Goal: Find contact information: Find contact information

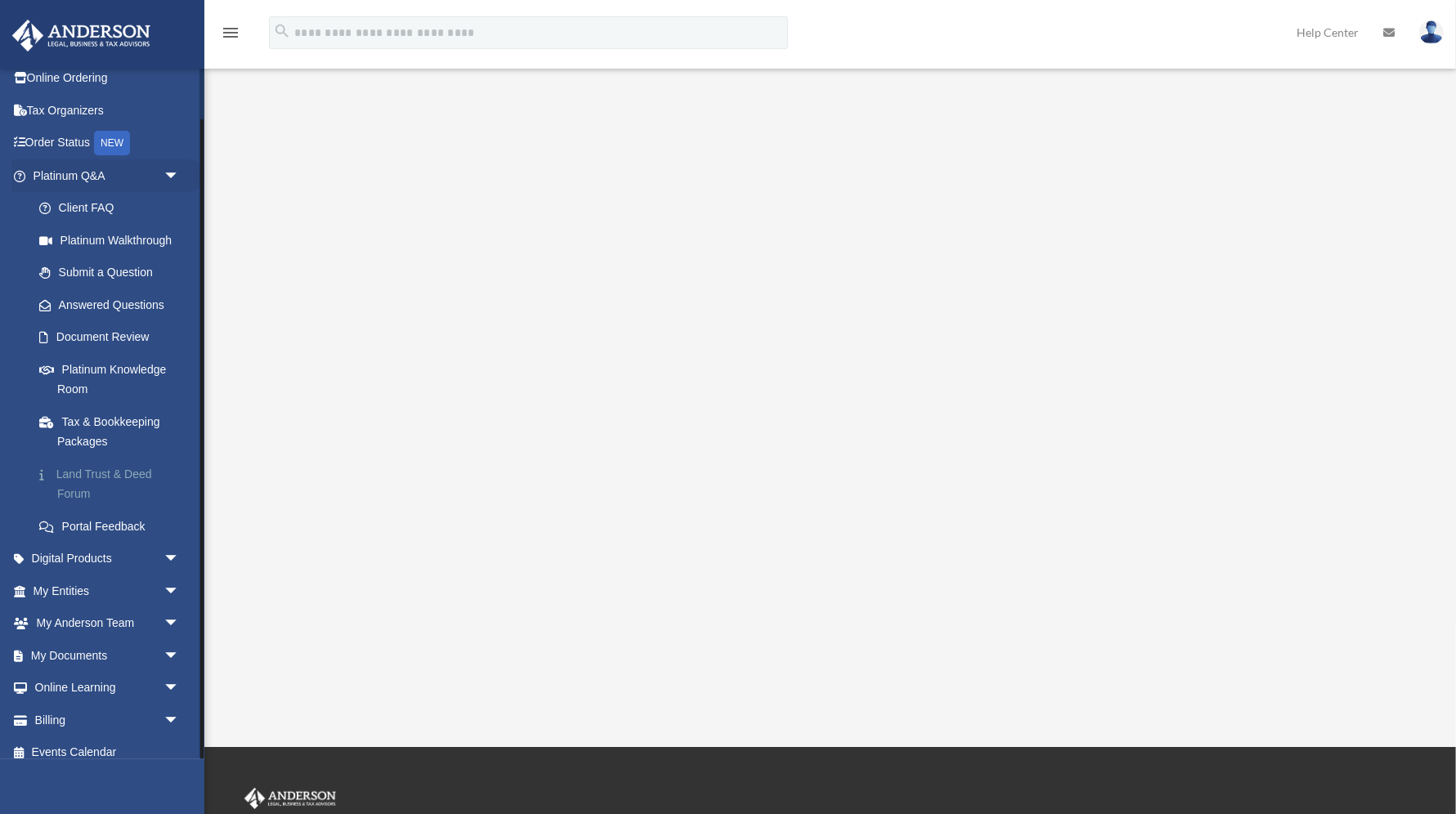
scroll to position [55, 0]
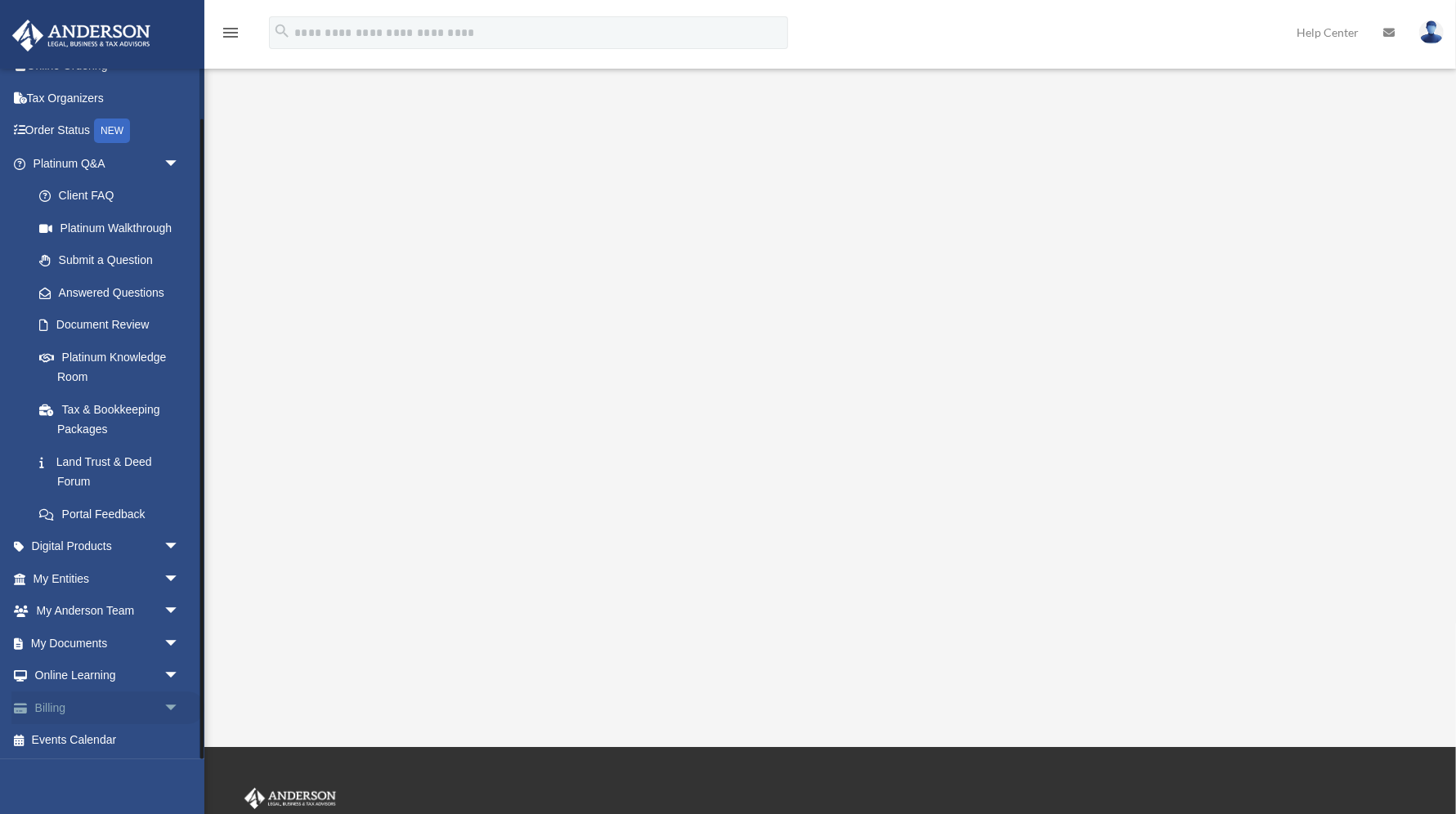
click at [77, 709] on link "Billing arrow_drop_down" at bounding box center [108, 708] width 193 height 32
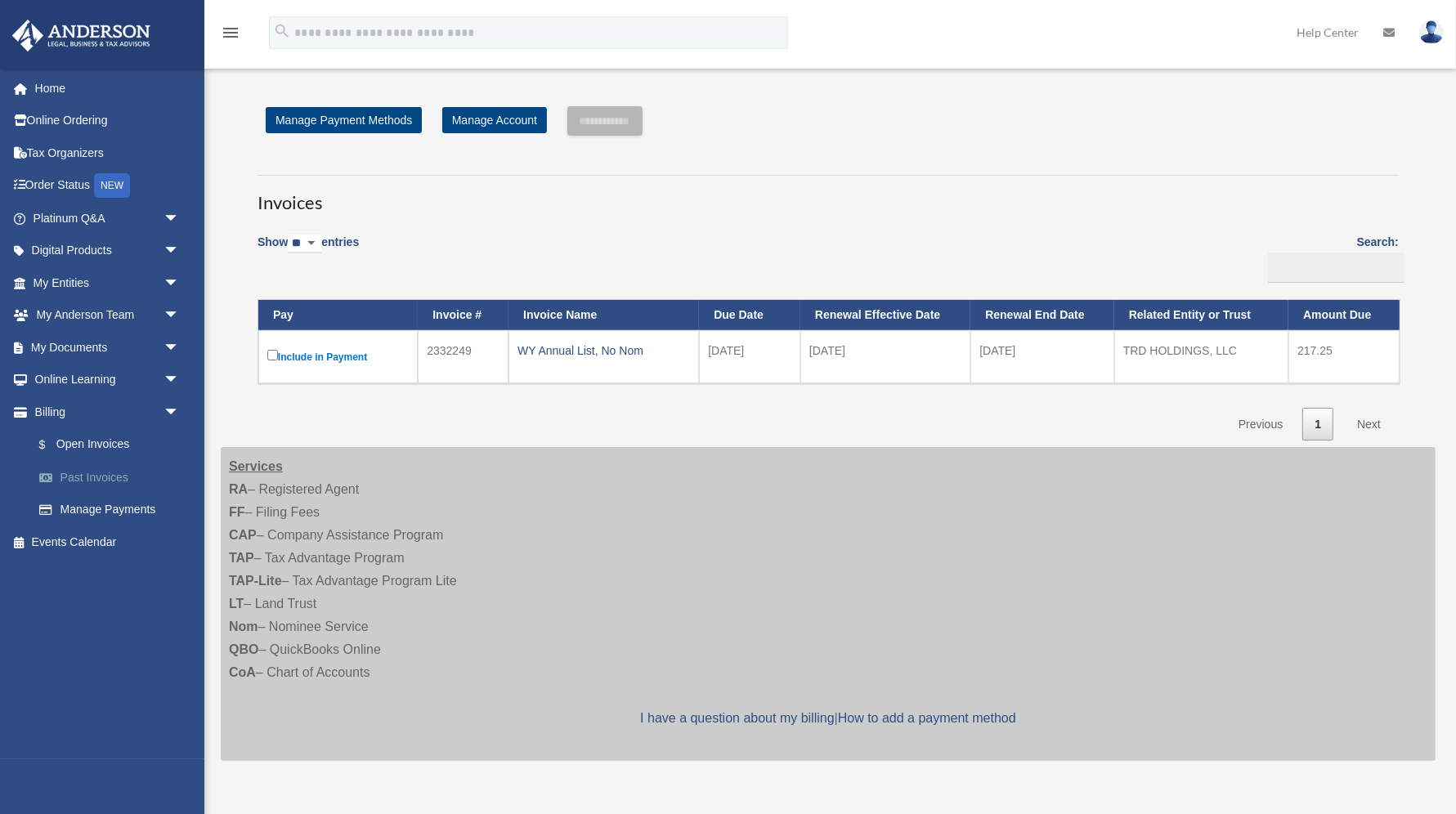
click at [97, 480] on link "Past Invoices" at bounding box center [113, 477] width 181 height 32
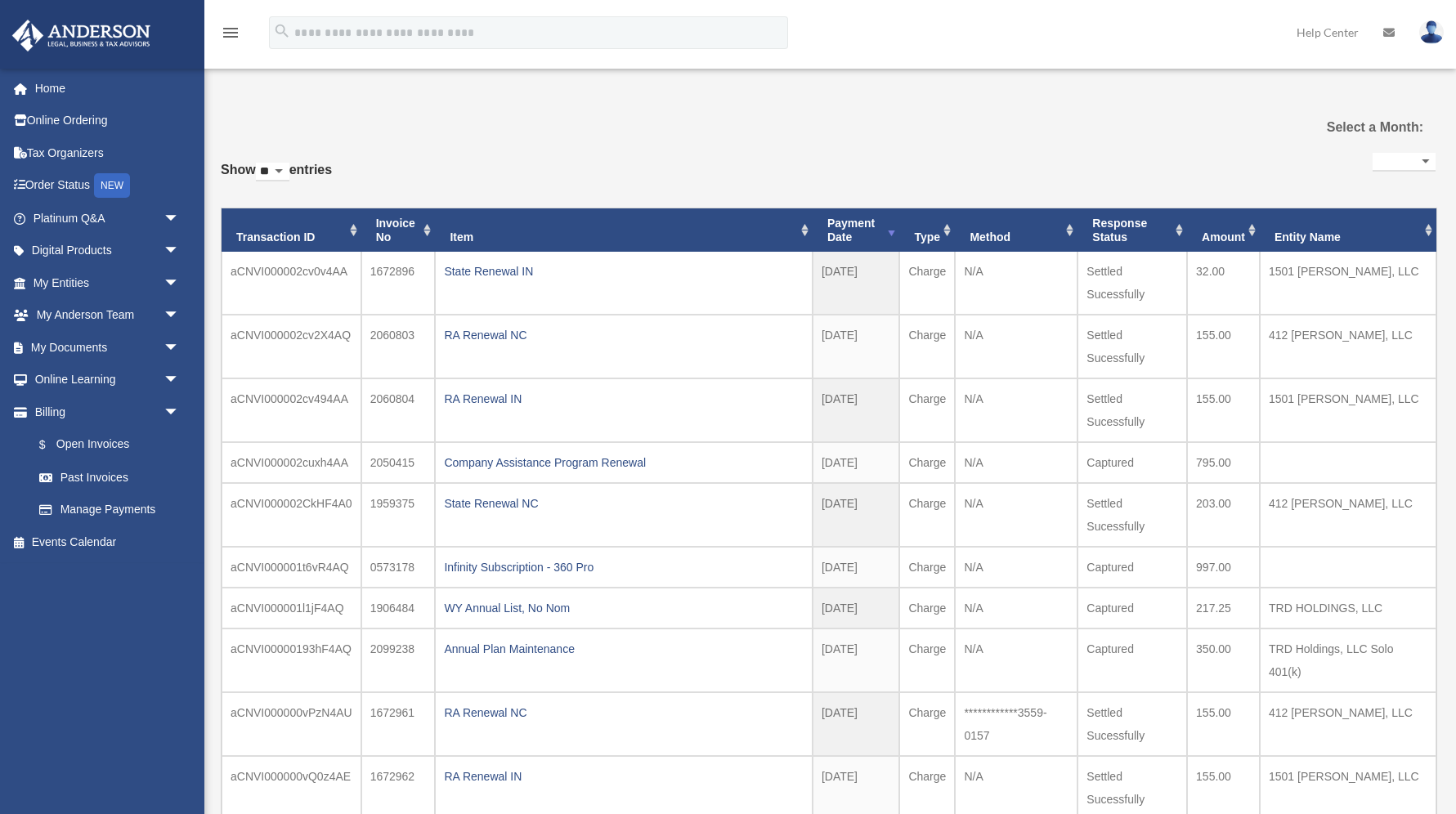
select select
click at [103, 449] on link "$ Open Invoices" at bounding box center [113, 445] width 181 height 33
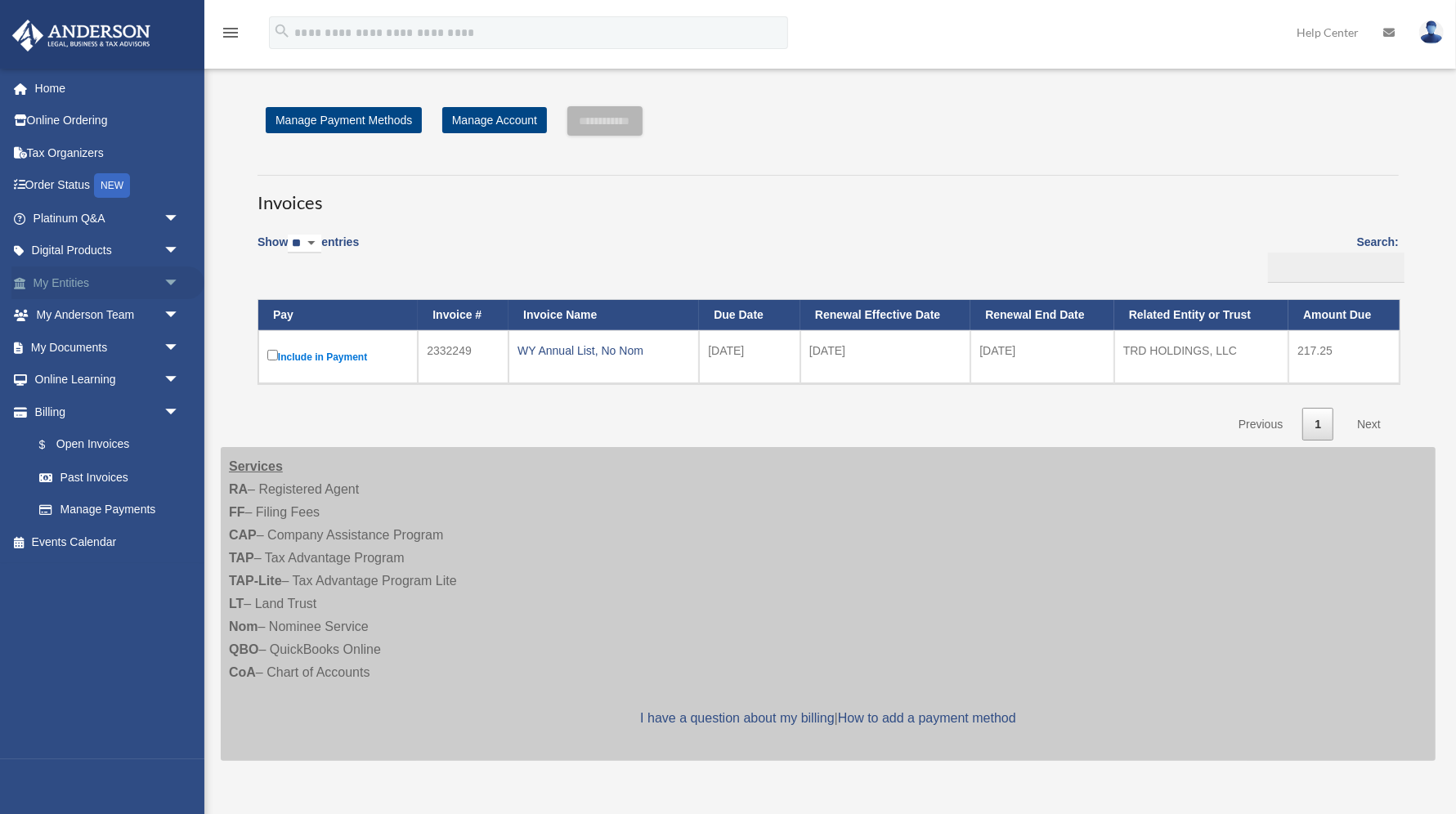
click at [173, 284] on span "arrow_drop_down" at bounding box center [180, 282] width 32 height 33
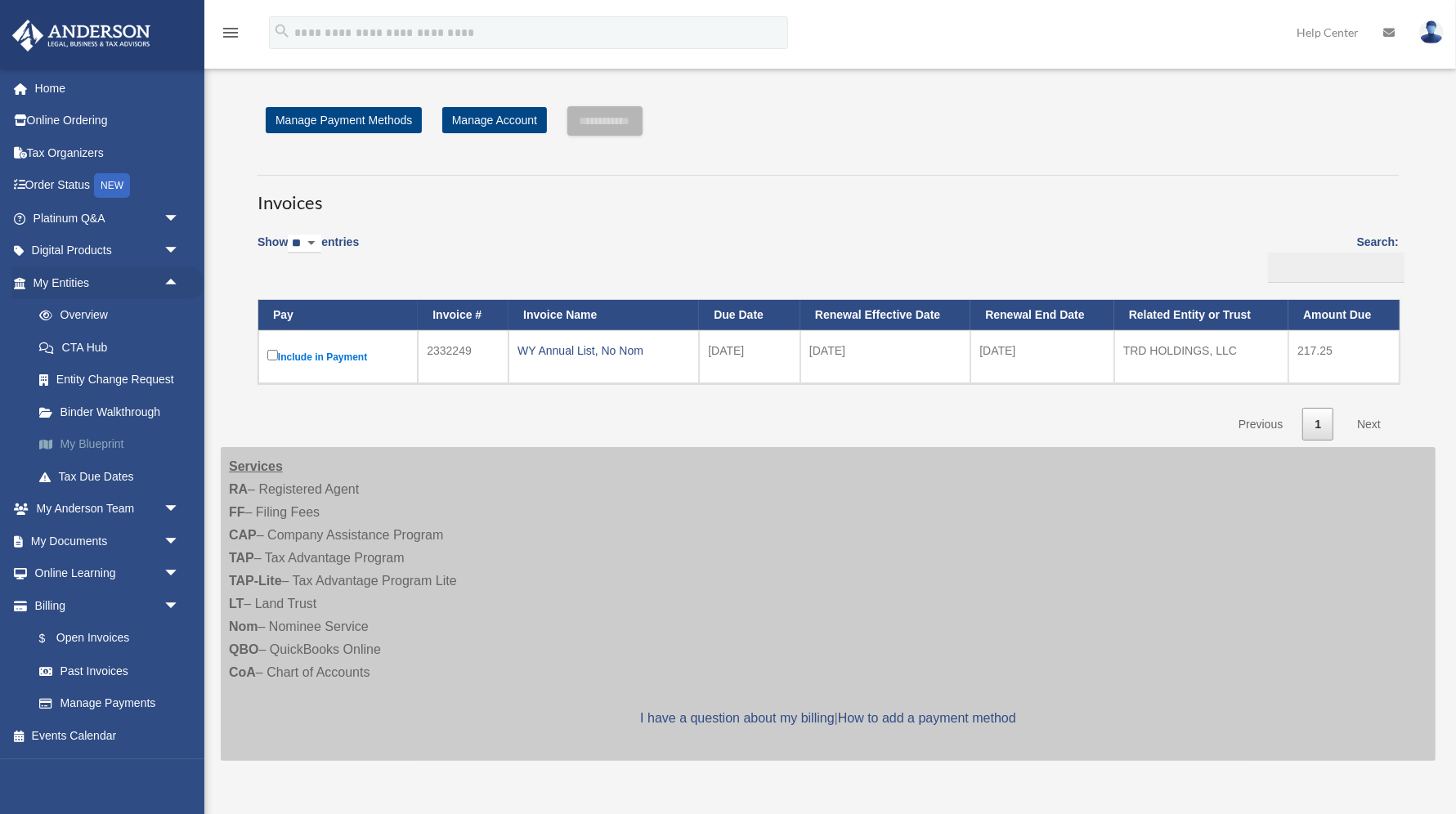
click at [75, 439] on link "My Blueprint" at bounding box center [113, 445] width 181 height 32
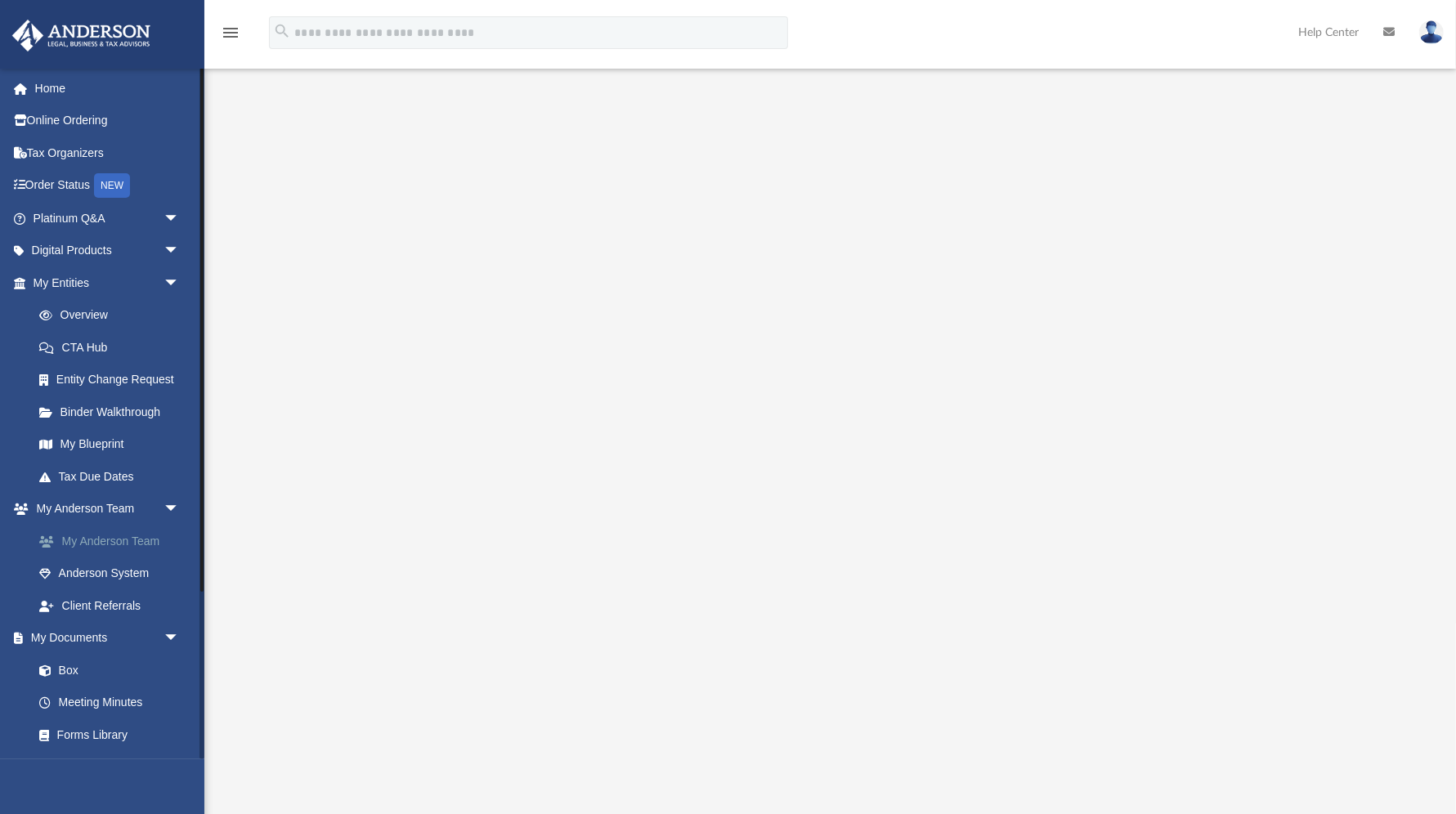
click at [92, 544] on link "My Anderson Team" at bounding box center [113, 541] width 181 height 32
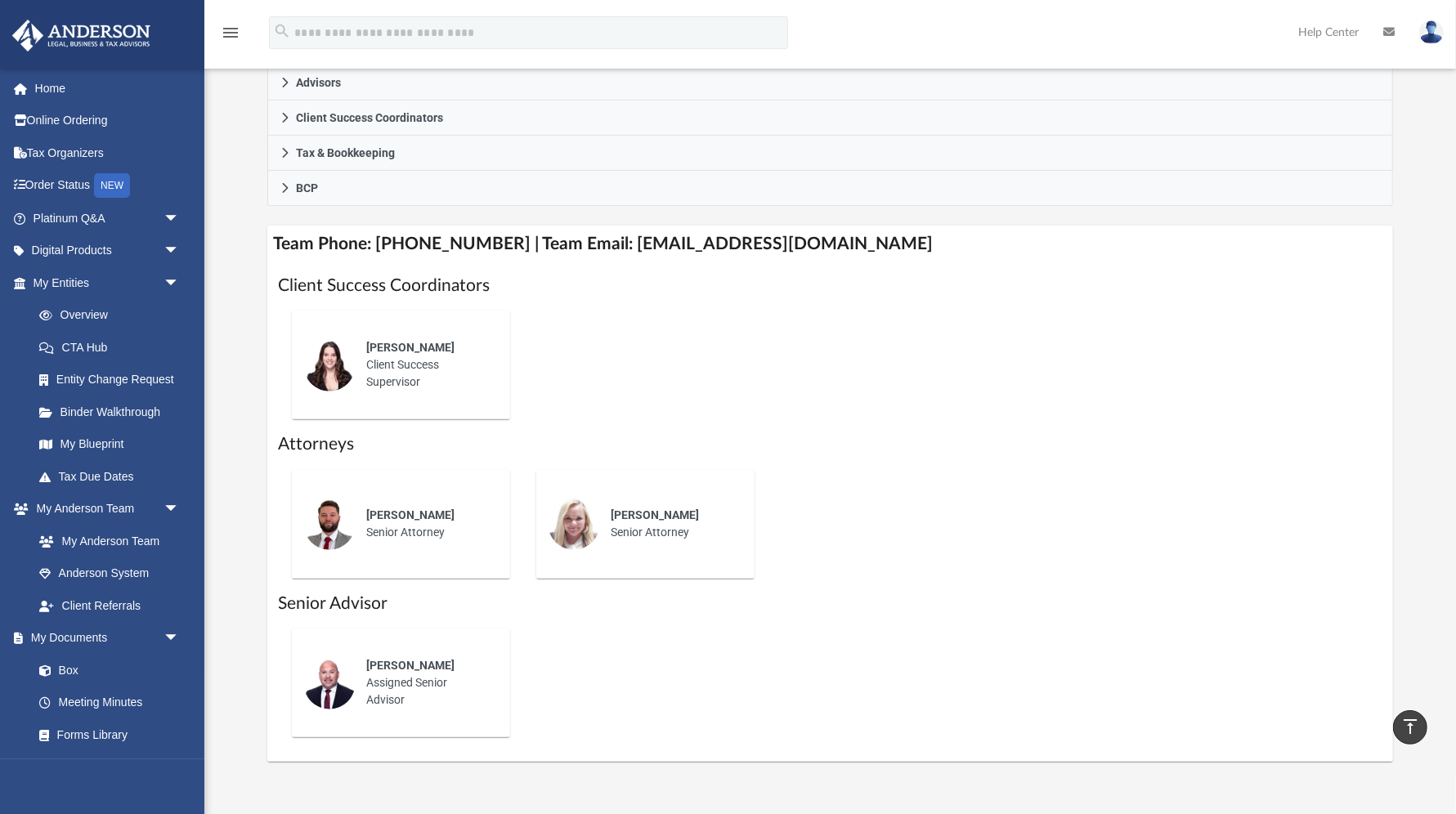
scroll to position [451, 0]
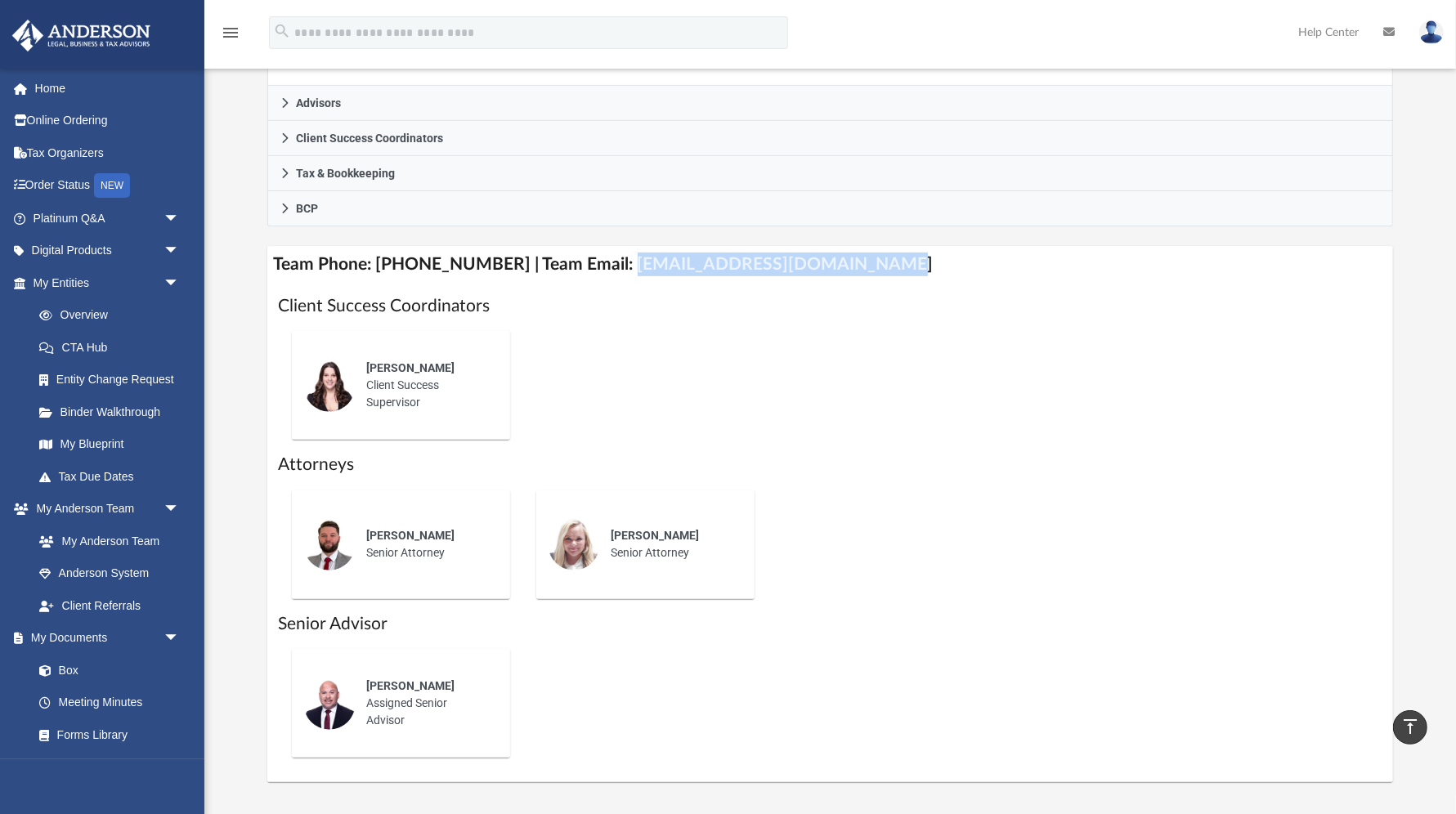
drag, startPoint x: 601, startPoint y: 264, endPoint x: 837, endPoint y: 275, distance: 236.3
click at [837, 275] on h4 "Team Phone: [PHONE_NUMBER] | Team Email: [EMAIL_ADDRESS][DOMAIN_NAME]" at bounding box center [830, 264] width 1127 height 37
copy h4 "[EMAIL_ADDRESS][DOMAIN_NAME]"
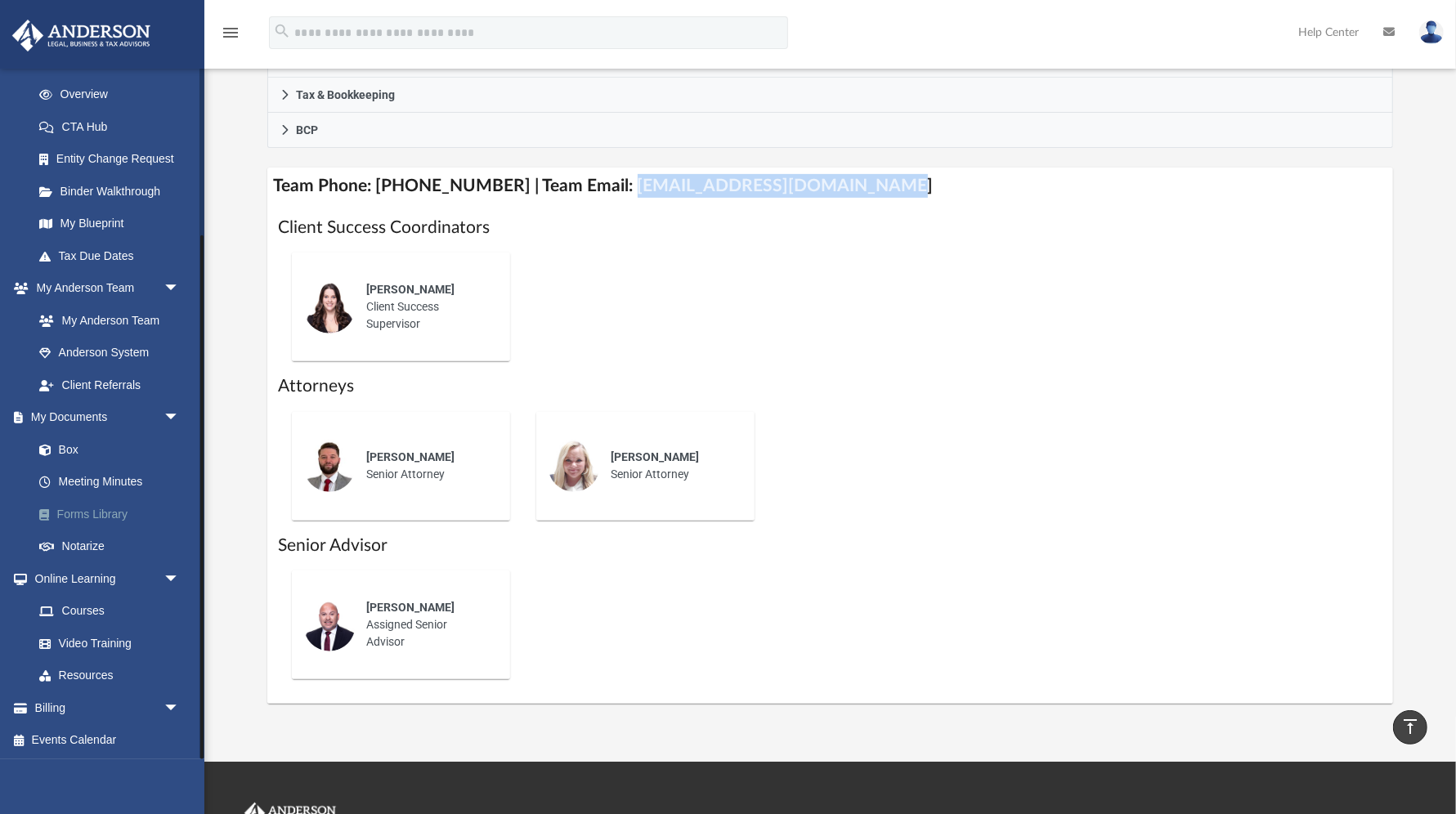
scroll to position [535, 0]
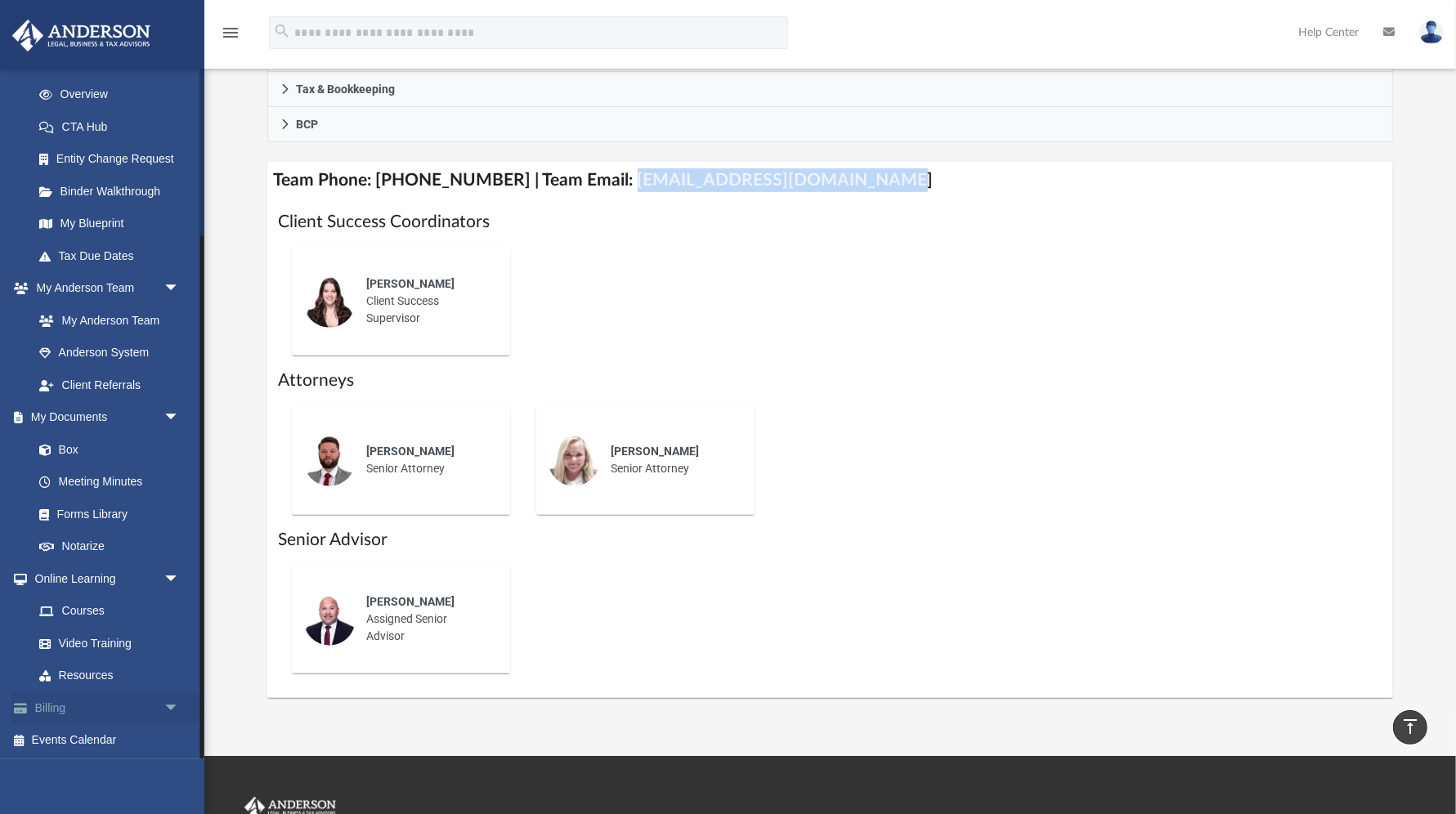
click at [174, 707] on span "arrow_drop_down" at bounding box center [180, 708] width 32 height 33
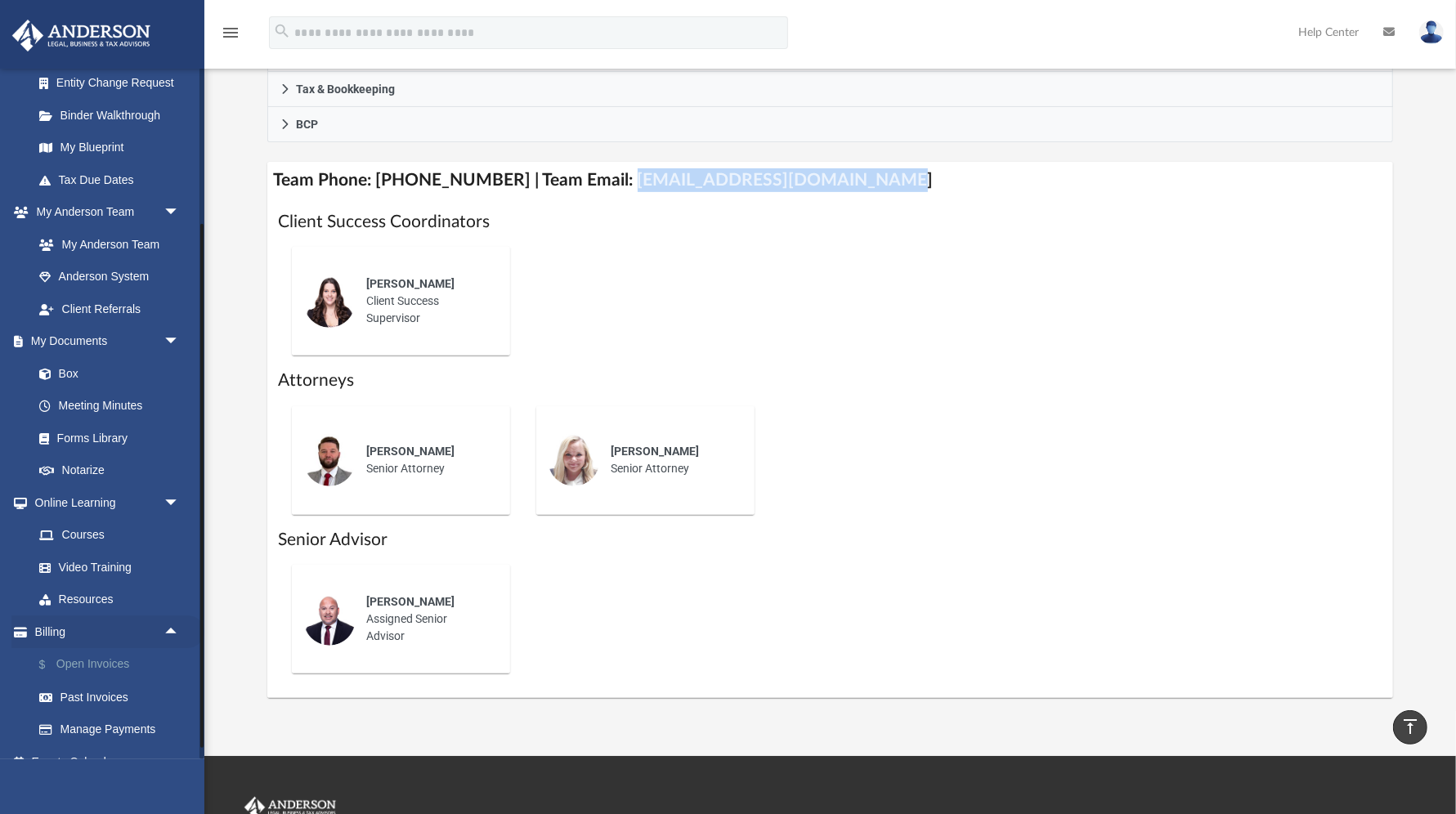
scroll to position [319, 0]
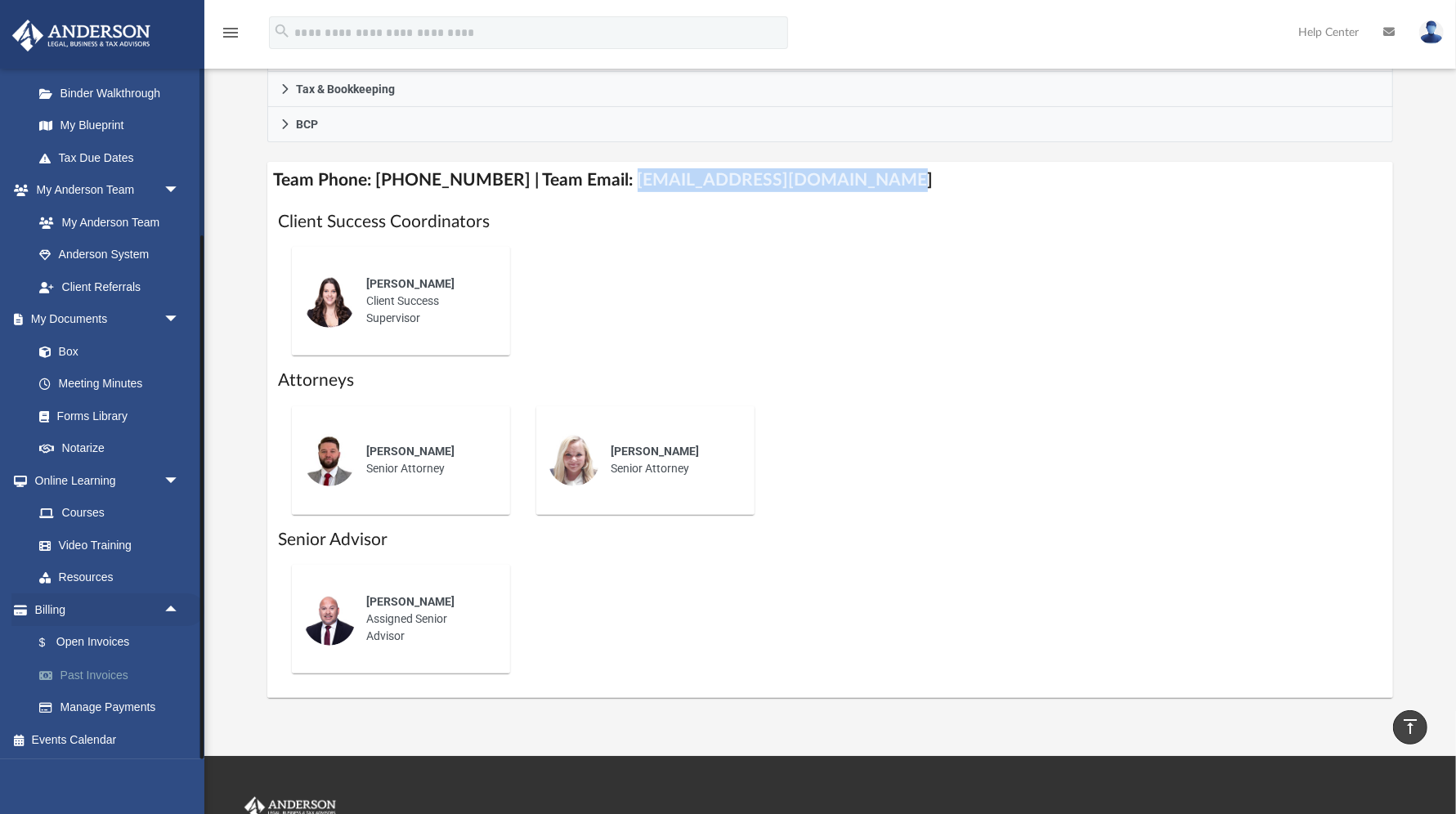
click at [91, 674] on link "Past Invoices" at bounding box center [113, 675] width 181 height 32
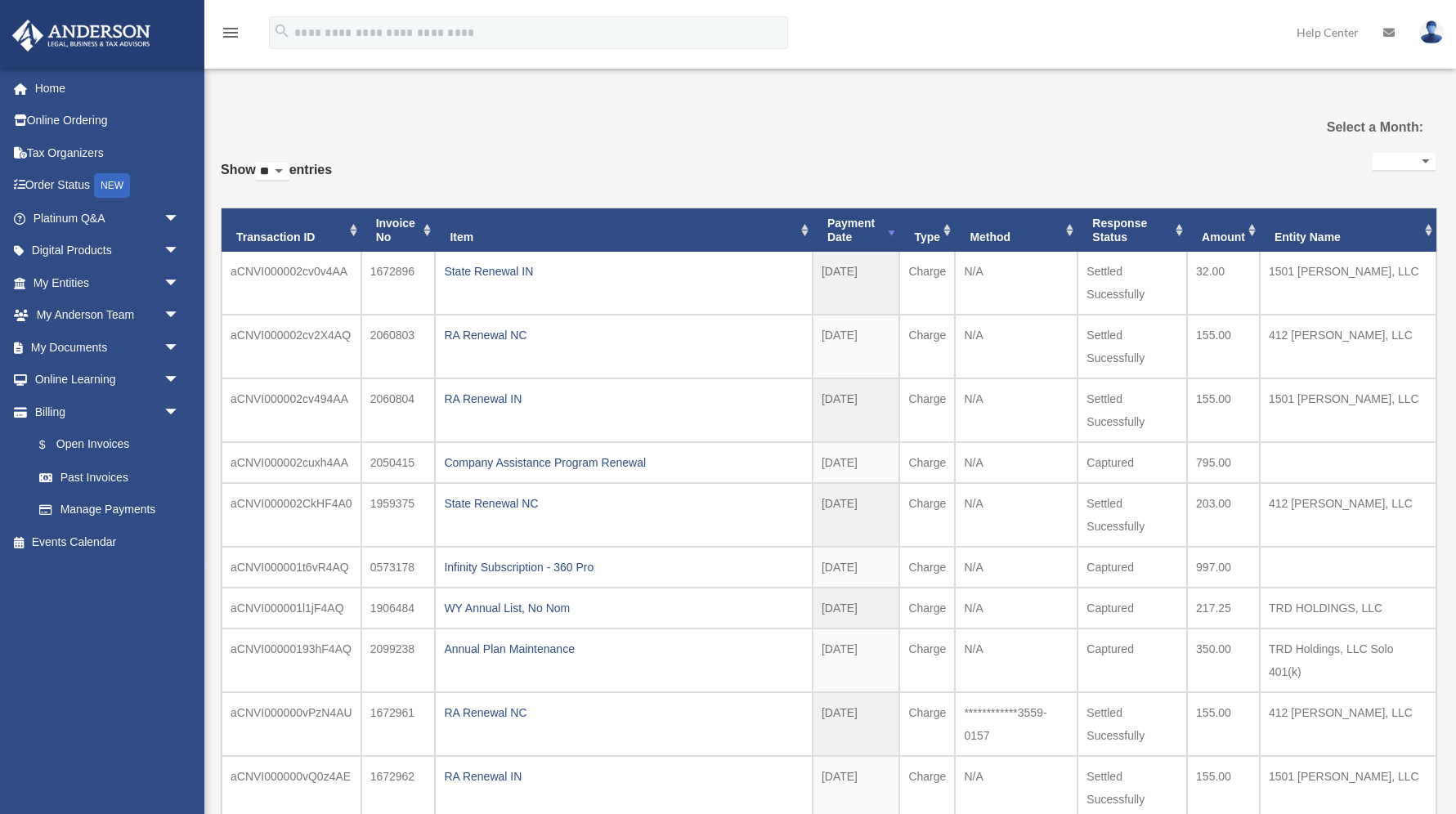
select select
click at [172, 320] on span "arrow_drop_down" at bounding box center [180, 316] width 32 height 33
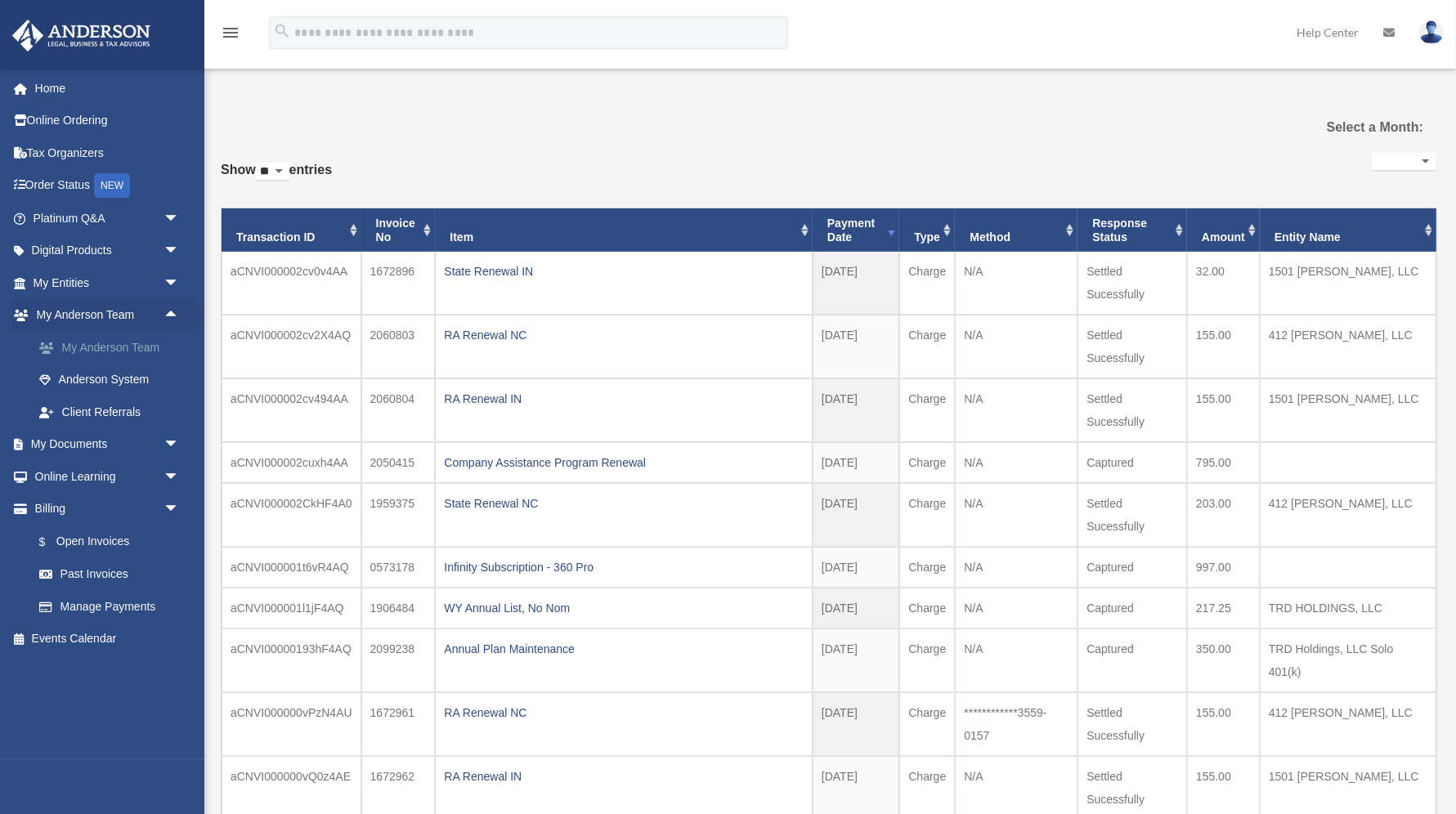
click at [118, 354] on link "My Anderson Team" at bounding box center [113, 347] width 181 height 32
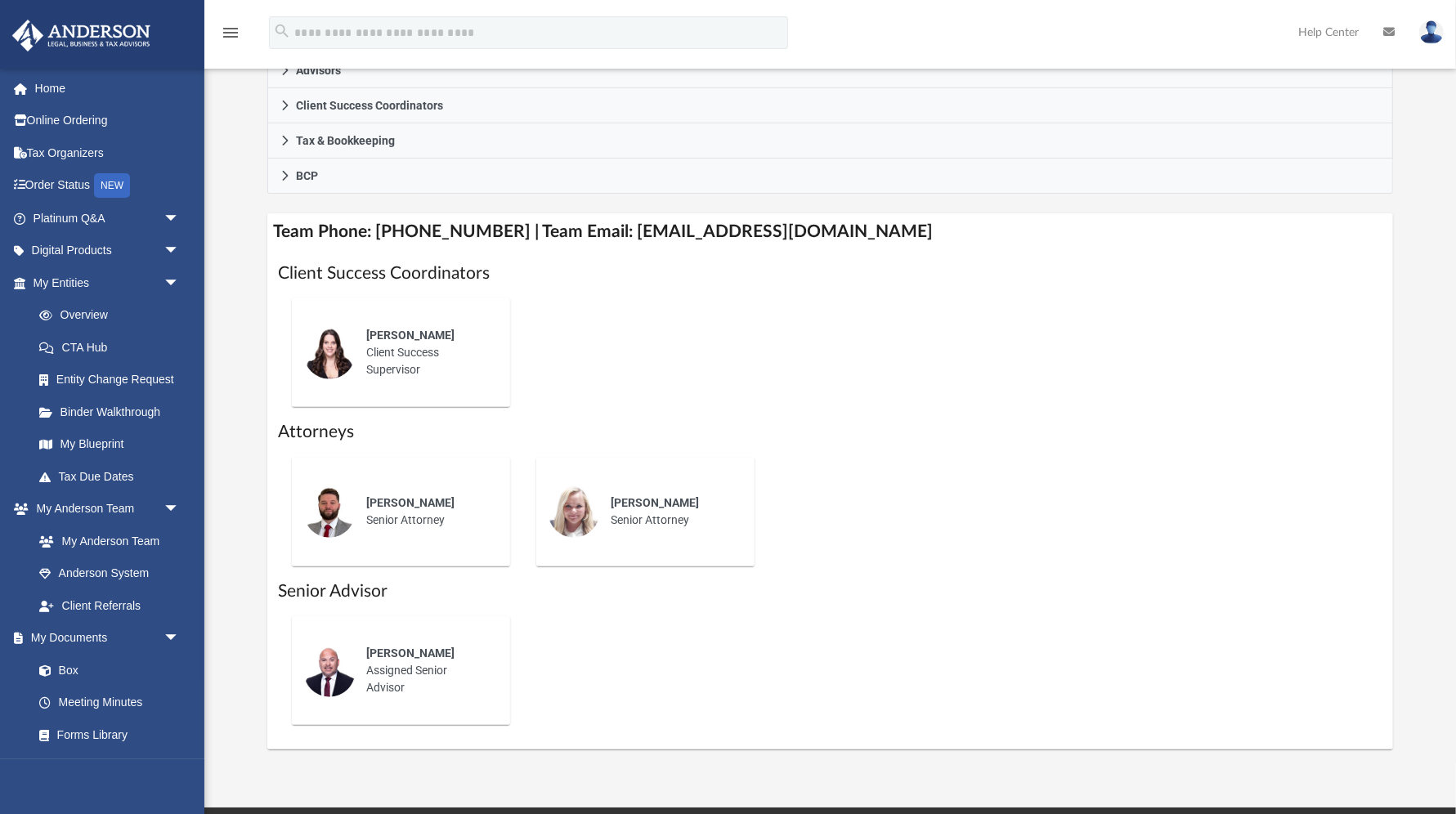
scroll to position [458, 0]
